Goal: Task Accomplishment & Management: Complete application form

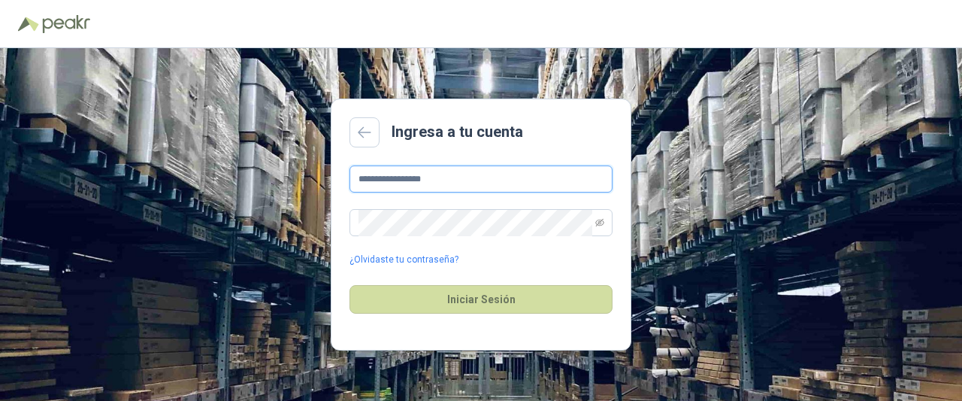
click at [464, 166] on input "**********" at bounding box center [481, 178] width 263 height 27
type input "**********"
click at [592, 226] on span at bounding box center [481, 222] width 263 height 27
click at [598, 223] on icon "eye-invisible" at bounding box center [599, 222] width 9 height 9
click at [350, 285] on button "Iniciar Sesión" at bounding box center [481, 299] width 263 height 29
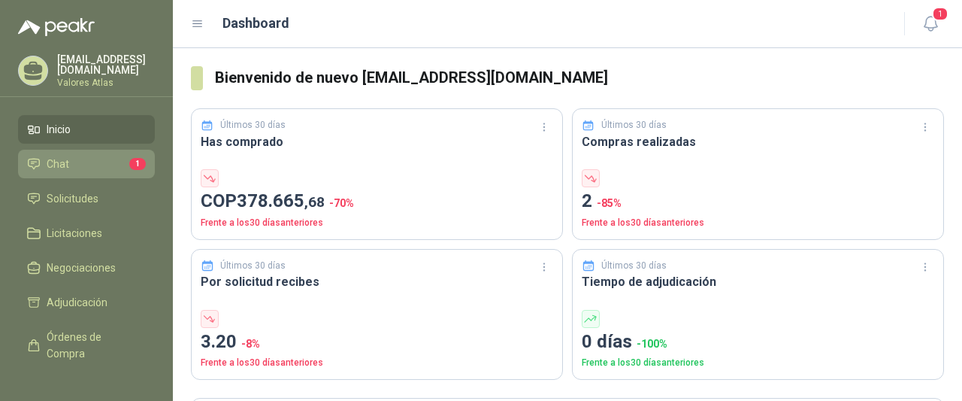
click at [101, 161] on li "Chat 1" at bounding box center [86, 164] width 119 height 17
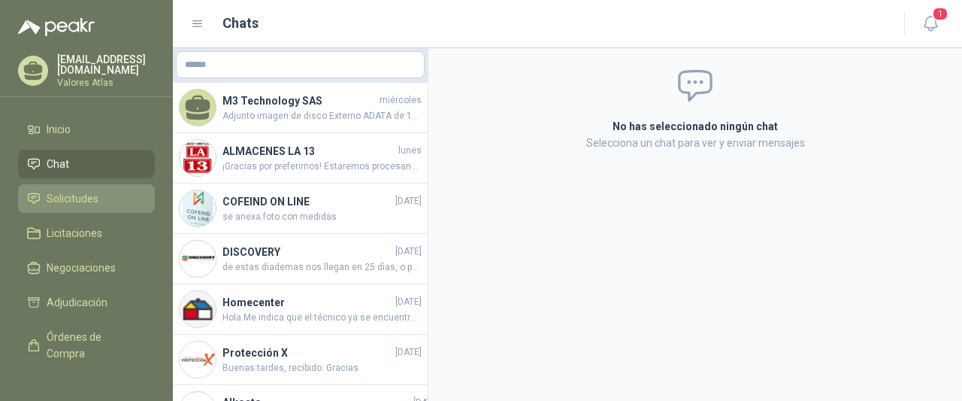
click at [61, 198] on span "Solicitudes" at bounding box center [73, 198] width 52 height 17
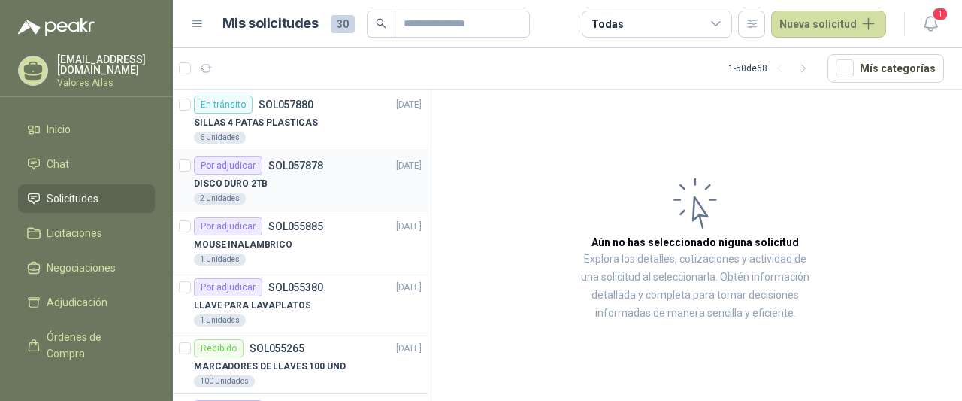
click at [319, 183] on div "DISCO DURO 2TB" at bounding box center [308, 183] width 228 height 18
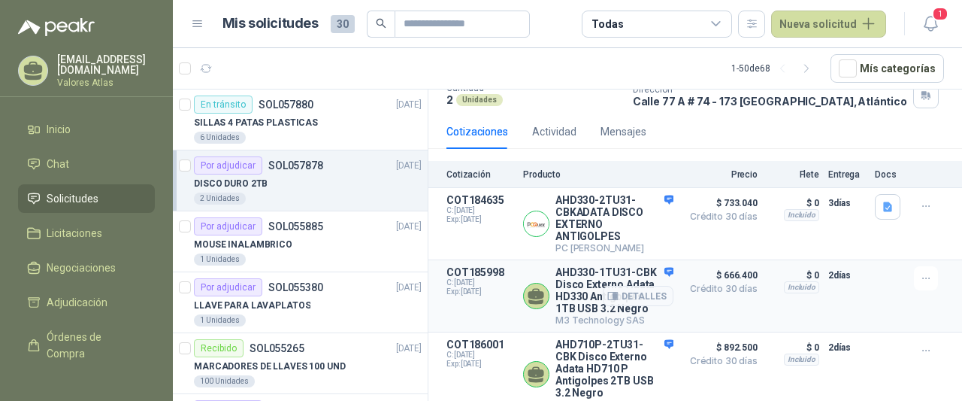
scroll to position [140, 0]
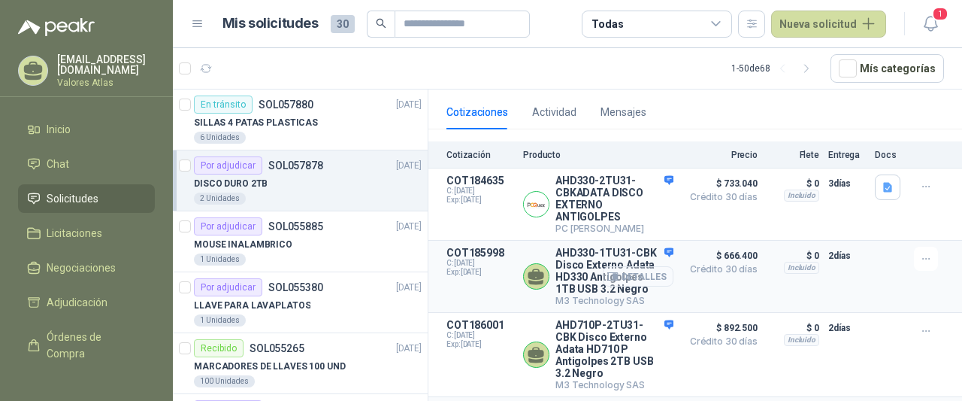
click at [612, 286] on button "Detalles" at bounding box center [638, 276] width 71 height 20
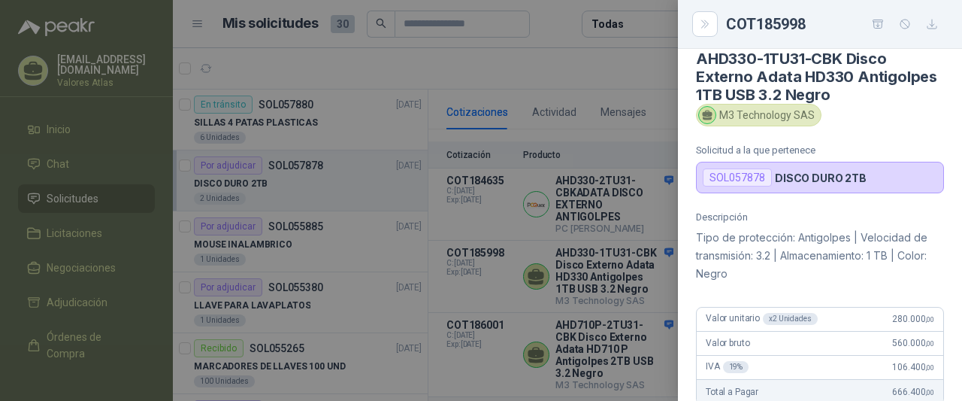
scroll to position [0, 0]
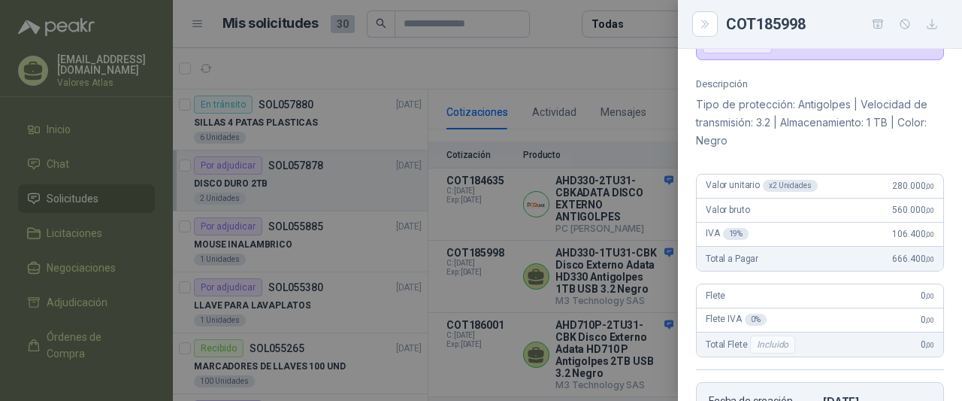
click at [548, 245] on div at bounding box center [481, 200] width 962 height 401
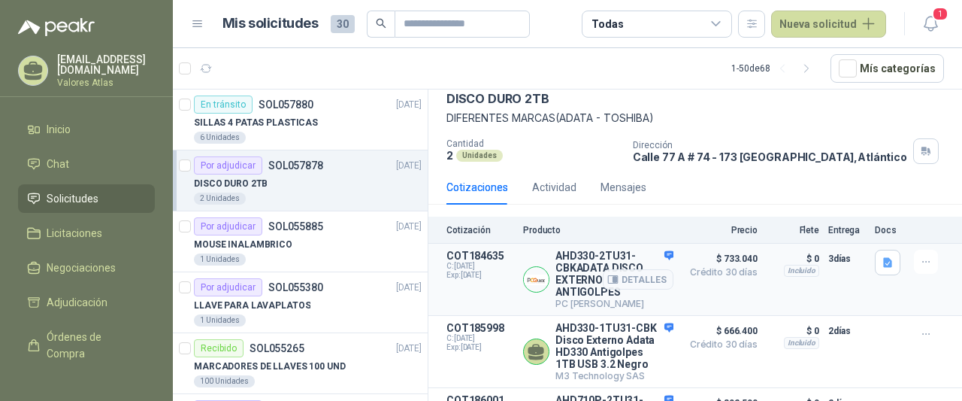
scroll to position [140, 0]
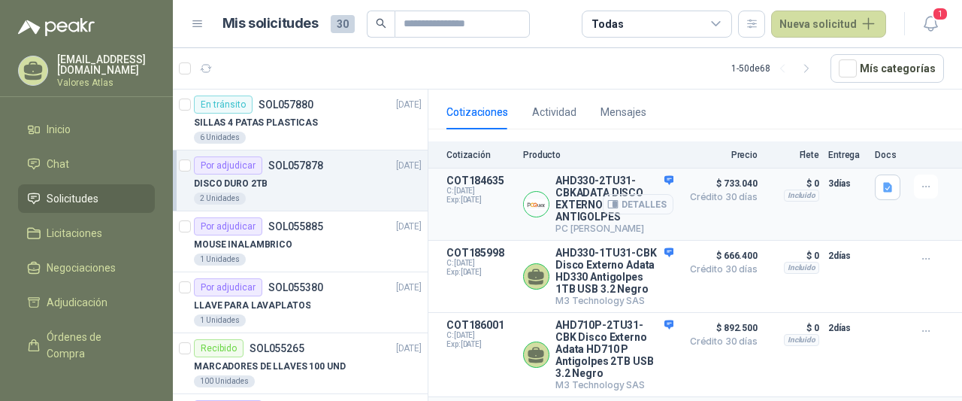
click at [643, 204] on button "Detalles" at bounding box center [638, 204] width 71 height 20
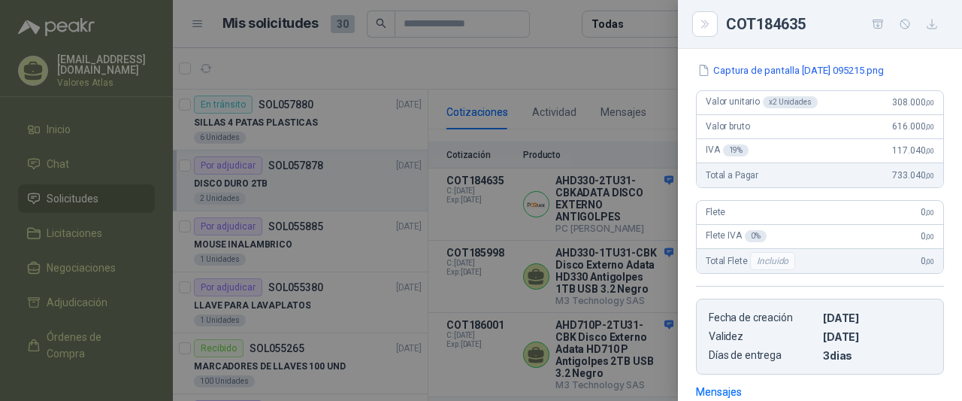
scroll to position [0, 0]
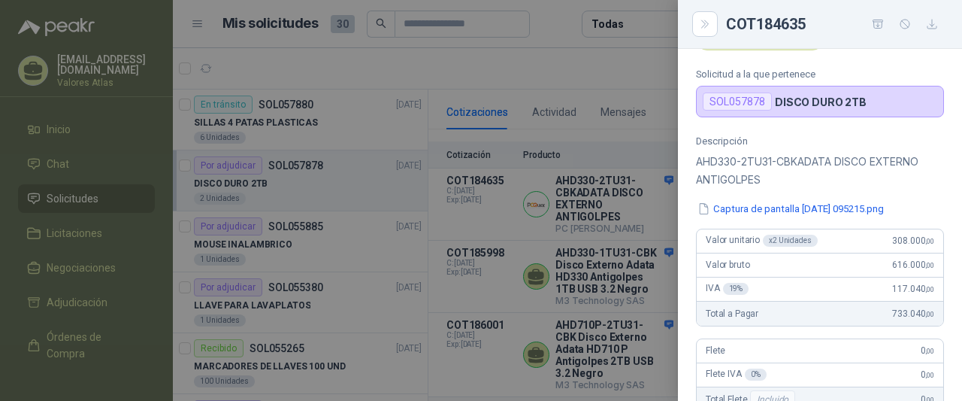
click at [649, 207] on div at bounding box center [481, 200] width 962 height 401
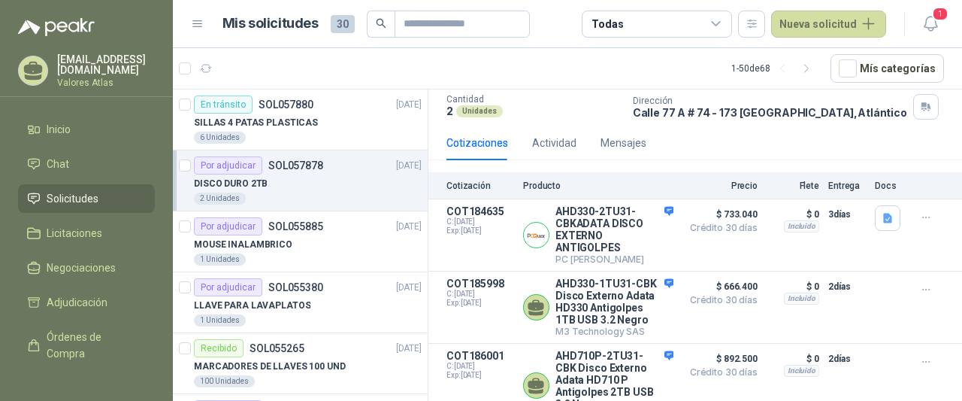
scroll to position [140, 0]
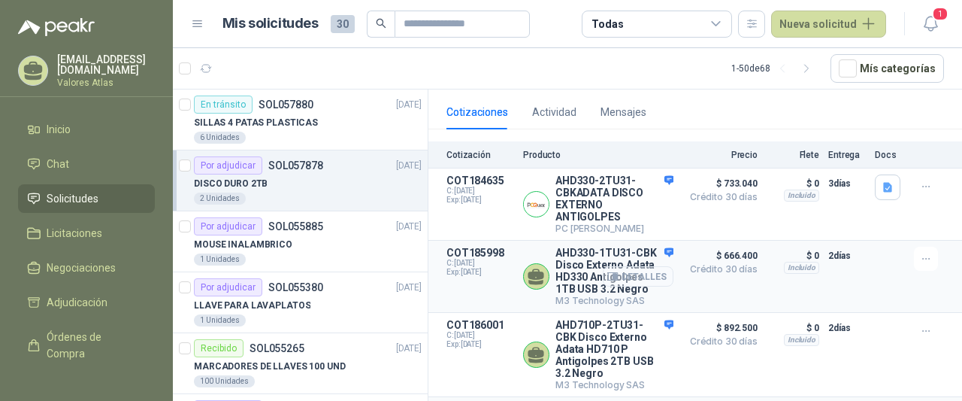
click at [643, 286] on button "Detalles" at bounding box center [638, 276] width 71 height 20
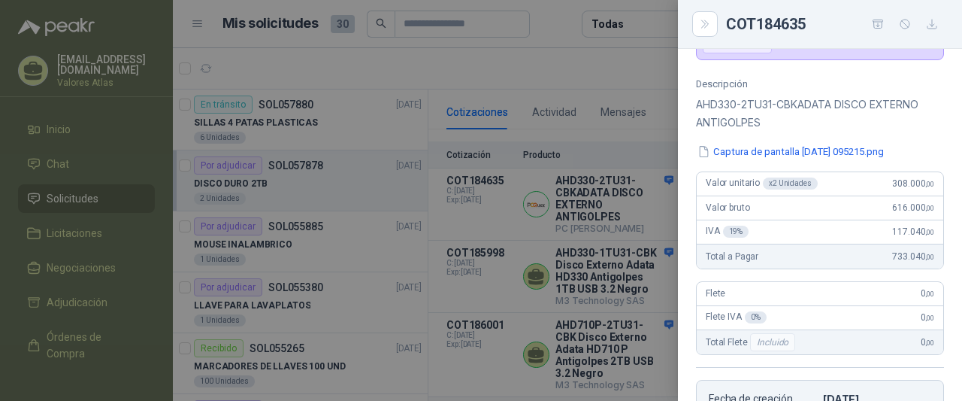
scroll to position [0, 0]
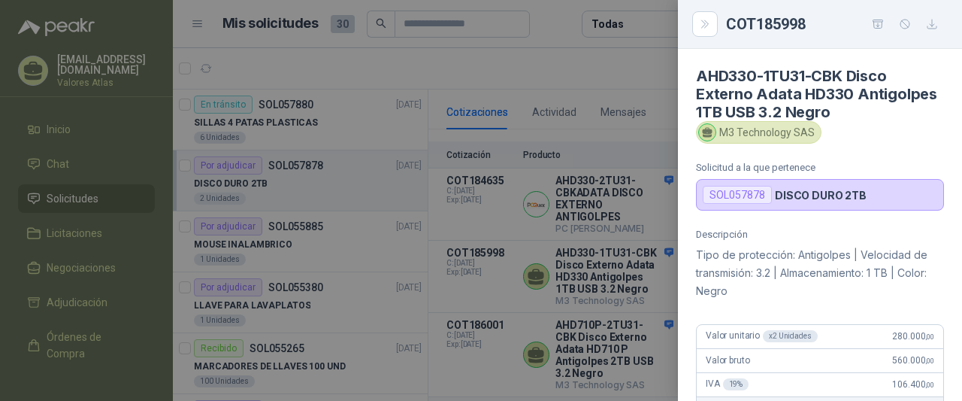
click at [655, 141] on div at bounding box center [481, 200] width 962 height 401
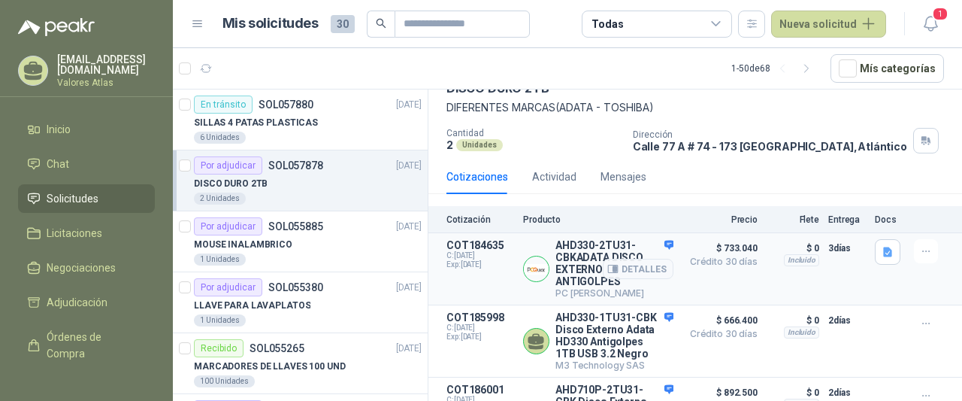
scroll to position [150, 0]
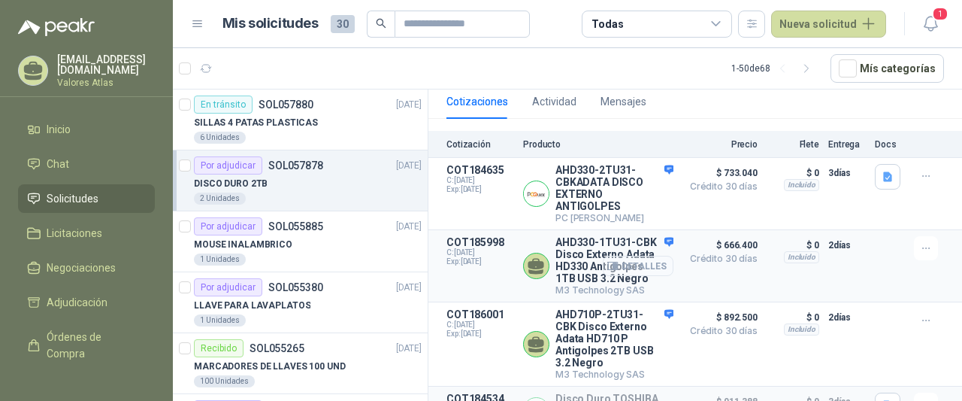
click at [640, 268] on button "Detalles" at bounding box center [638, 266] width 71 height 20
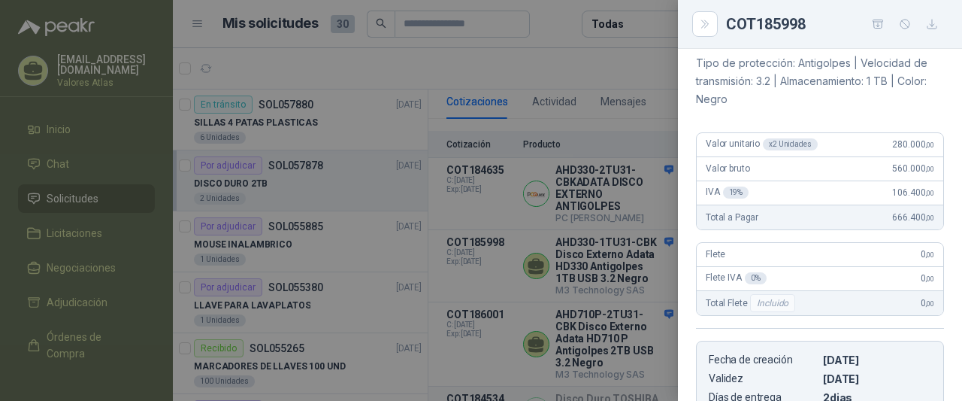
scroll to position [137, 0]
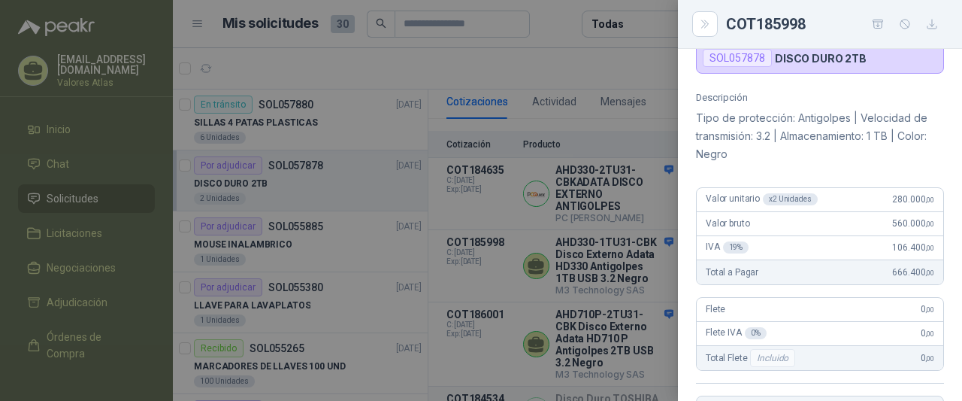
click at [579, 241] on div at bounding box center [481, 200] width 962 height 401
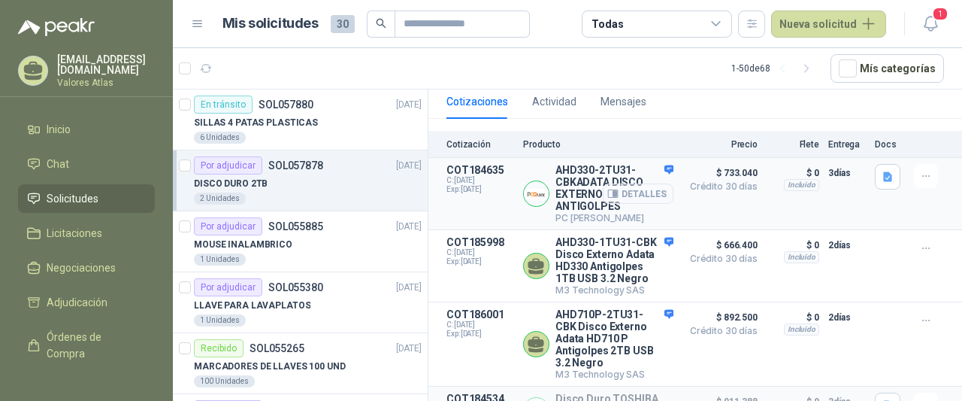
click at [637, 187] on button "Detalles" at bounding box center [638, 193] width 71 height 20
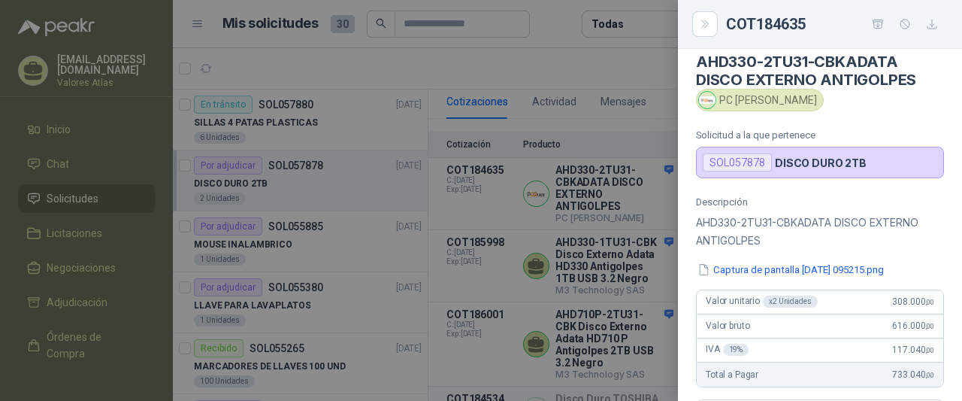
scroll to position [0, 0]
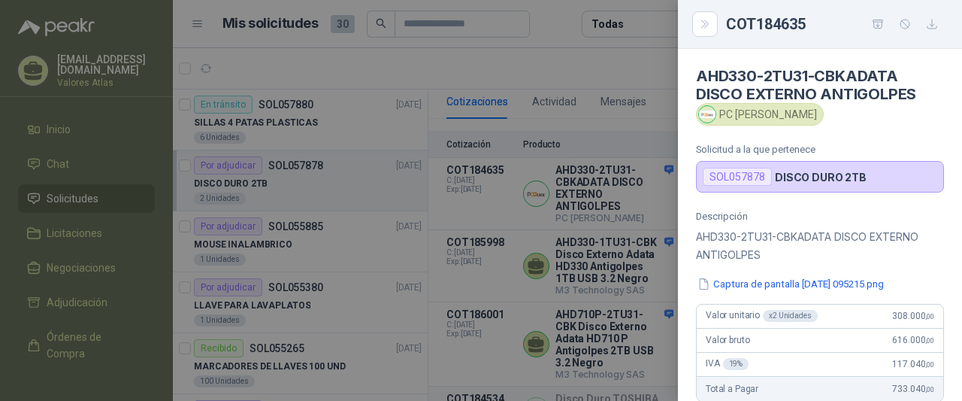
click at [586, 169] on div at bounding box center [481, 200] width 962 height 401
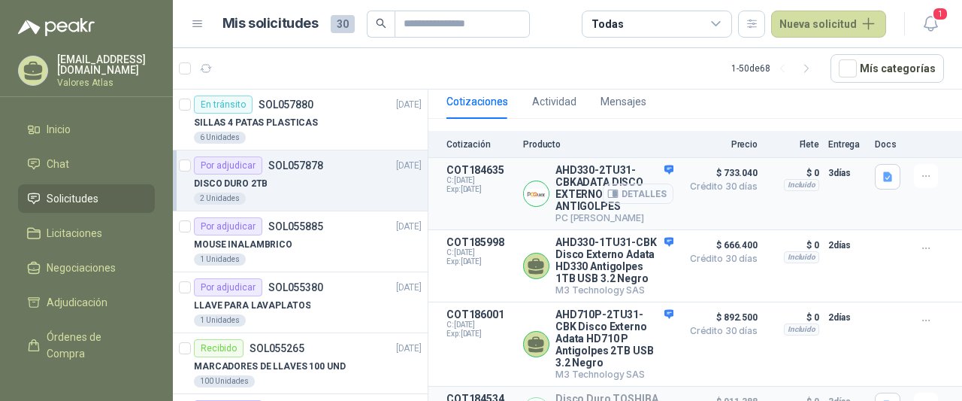
click at [621, 197] on button "Detalles" at bounding box center [638, 193] width 71 height 20
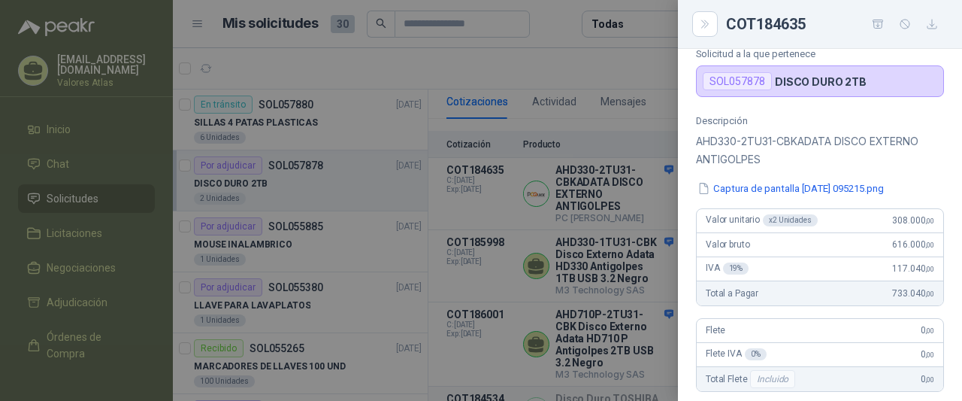
scroll to position [0, 0]
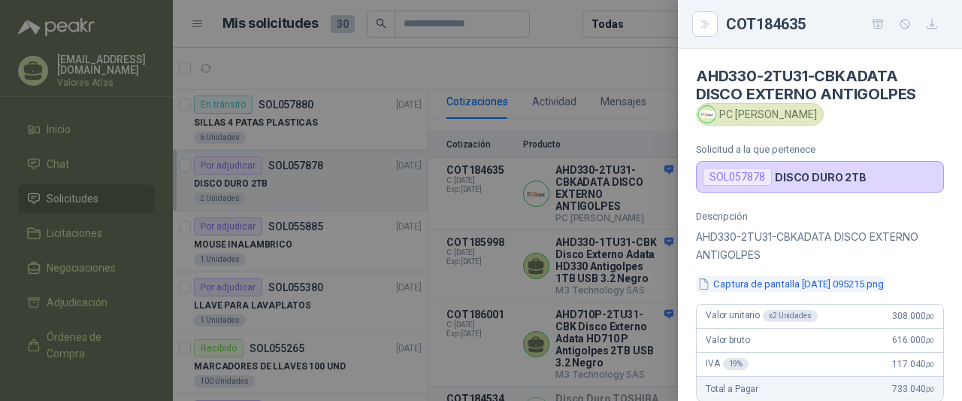
click at [771, 280] on button "Captura de pantalla [DATE] 095215.png" at bounding box center [790, 284] width 189 height 16
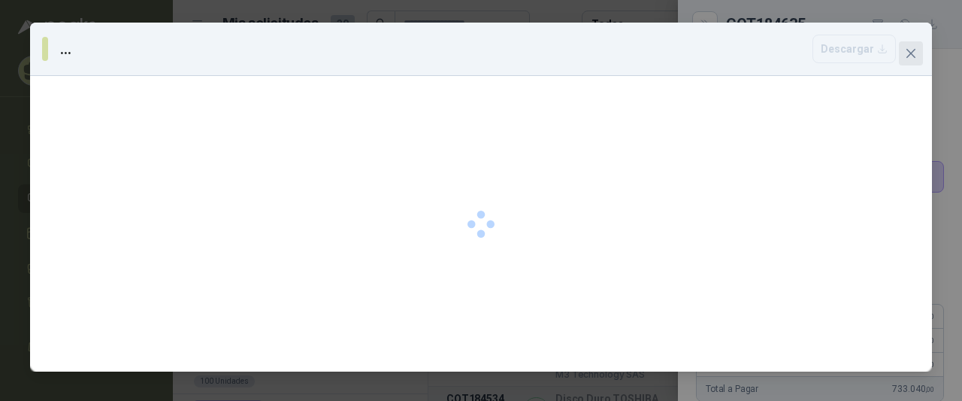
click at [918, 56] on span "Close" at bounding box center [911, 53] width 24 height 12
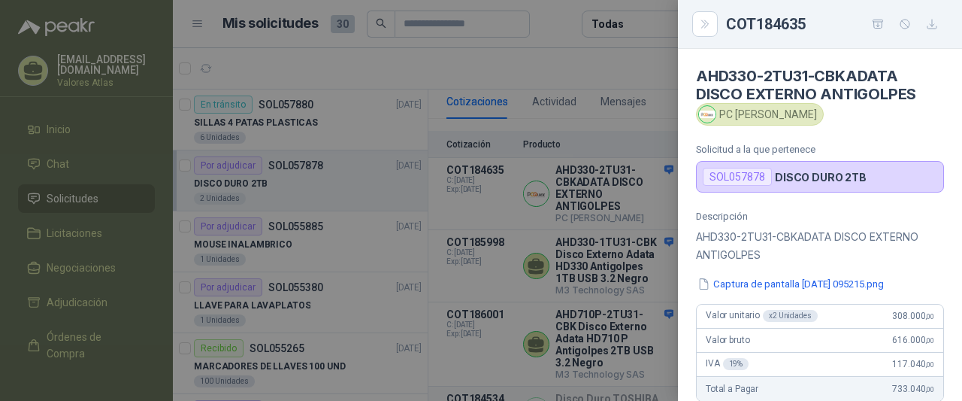
click at [655, 76] on div at bounding box center [481, 200] width 962 height 401
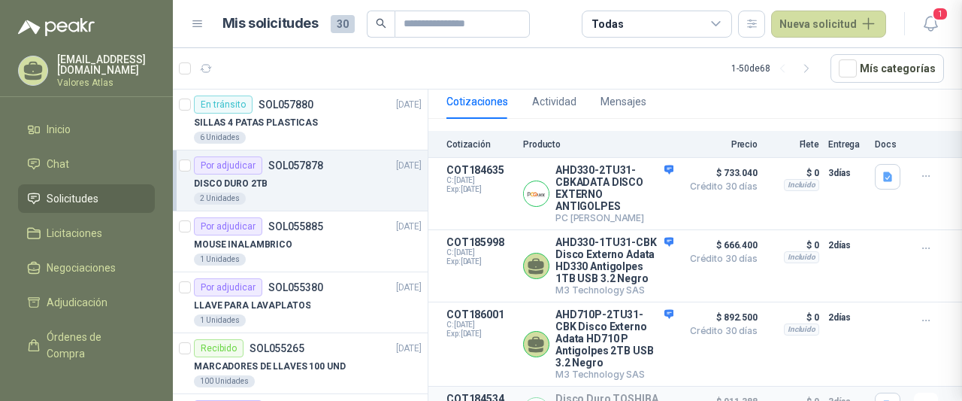
scroll to position [433, 0]
click at [81, 190] on span "Solicitudes" at bounding box center [73, 198] width 52 height 17
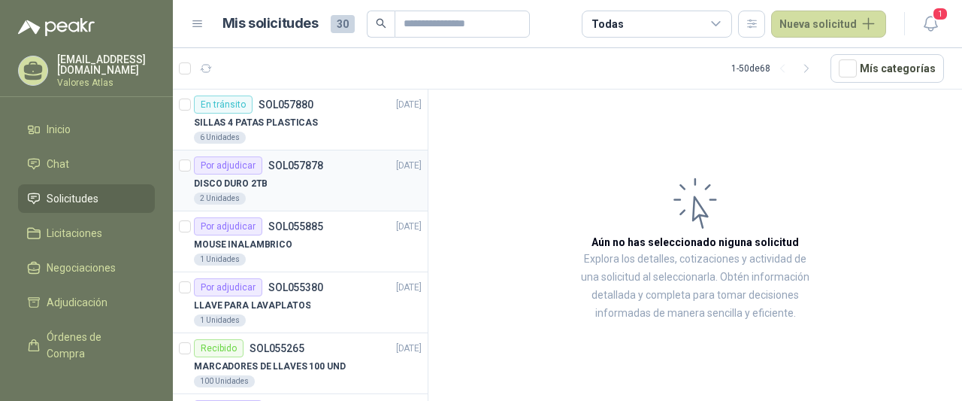
click at [340, 164] on div "Por adjudicar SOL057878 [DATE]" at bounding box center [308, 165] width 228 height 18
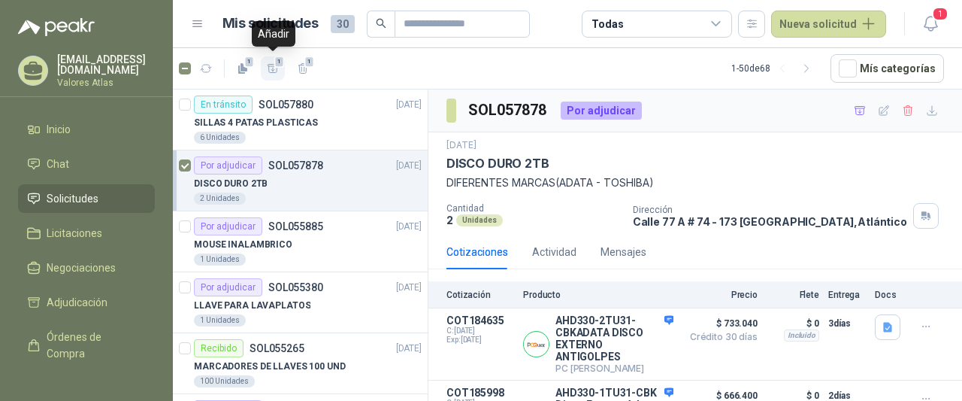
click at [268, 72] on icon "button" at bounding box center [273, 68] width 13 height 13
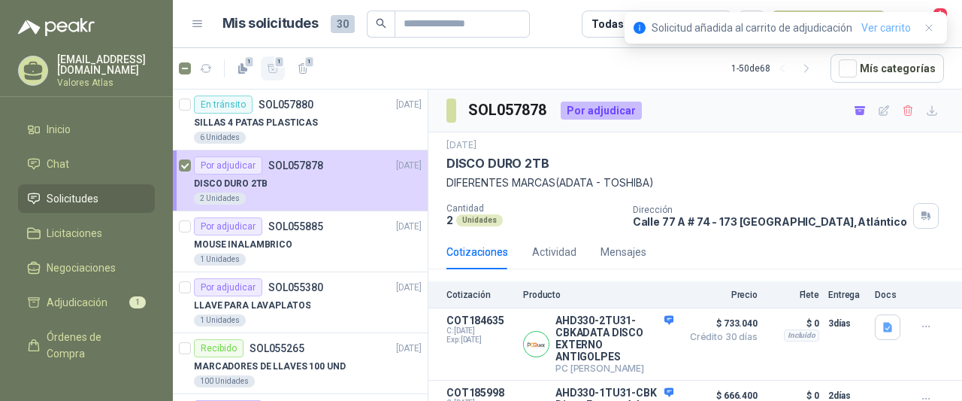
click at [880, 34] on link "Ver carrito" at bounding box center [886, 28] width 50 height 17
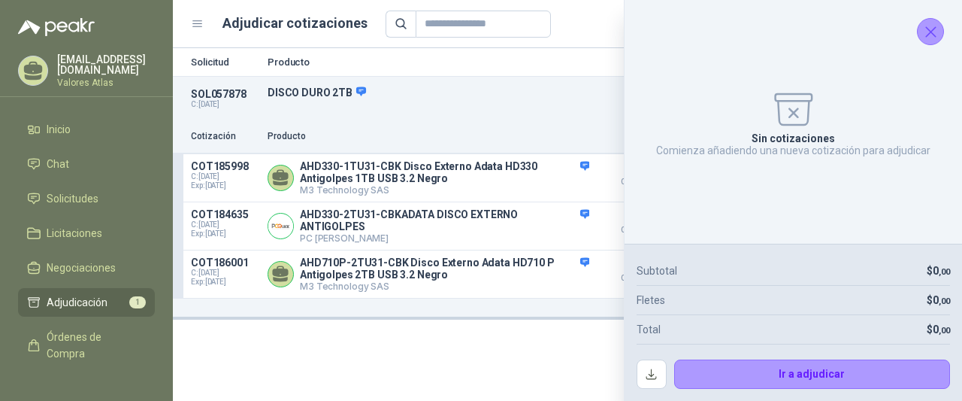
click at [931, 25] on icon "Cerrar" at bounding box center [931, 32] width 19 height 19
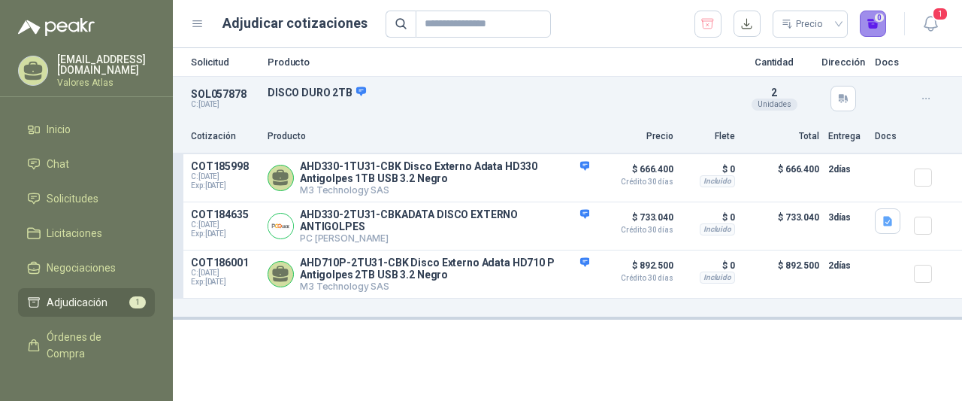
click at [873, 26] on button "0" at bounding box center [873, 24] width 27 height 27
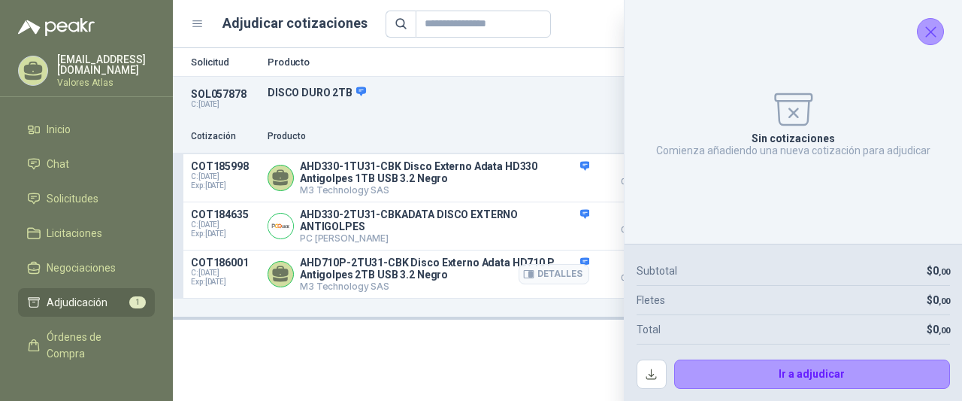
click at [546, 286] on div "Detalles" at bounding box center [554, 273] width 71 height 35
click at [914, 32] on div "Sin cotizaciones Comienza añadiendo una nueva cotización para adjudicar" at bounding box center [793, 121] width 313 height 219
click at [929, 38] on icon "Cerrar" at bounding box center [931, 32] width 19 height 19
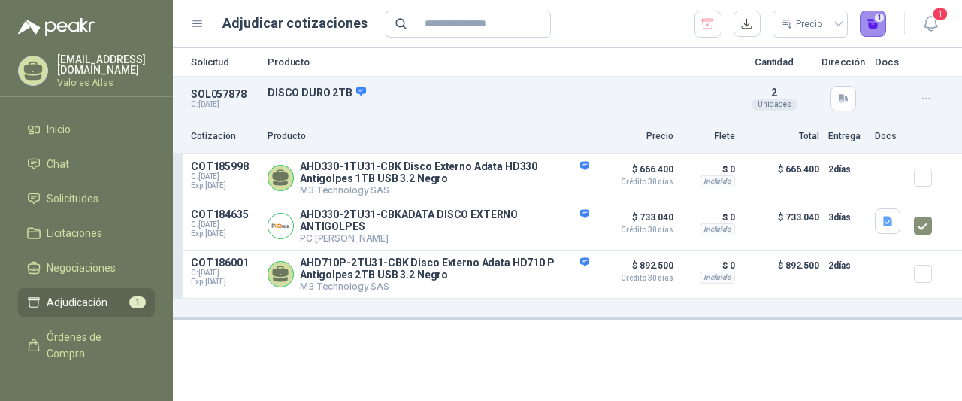
click at [872, 28] on button "1" at bounding box center [873, 24] width 27 height 27
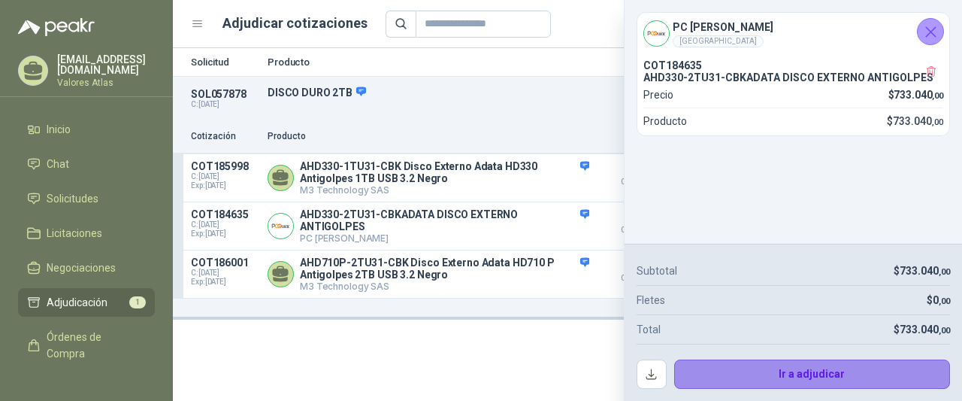
click at [800, 373] on button "Ir a adjudicar" at bounding box center [812, 374] width 277 height 30
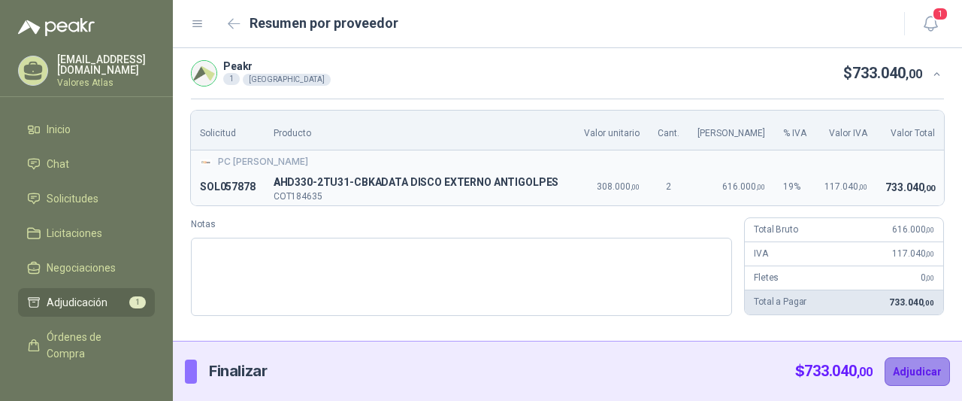
click at [948, 380] on button "Adjudicar" at bounding box center [917, 371] width 65 height 29
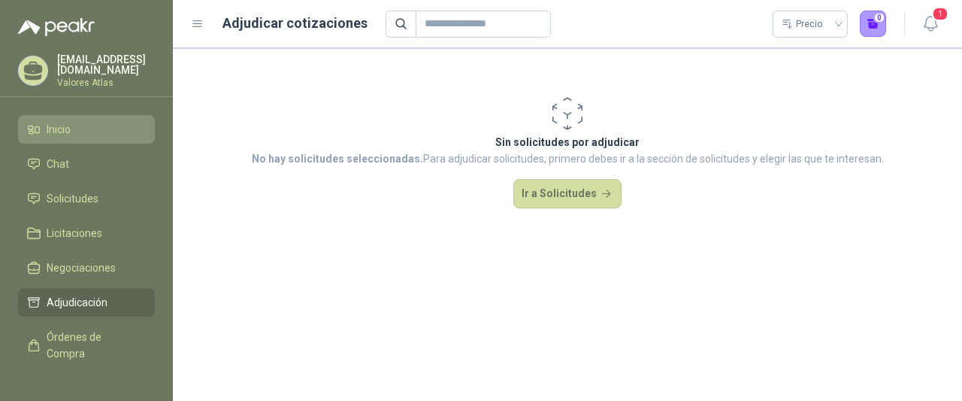
click at [98, 121] on li "Inicio" at bounding box center [86, 129] width 119 height 17
